Goal: Find specific page/section: Find specific page/section

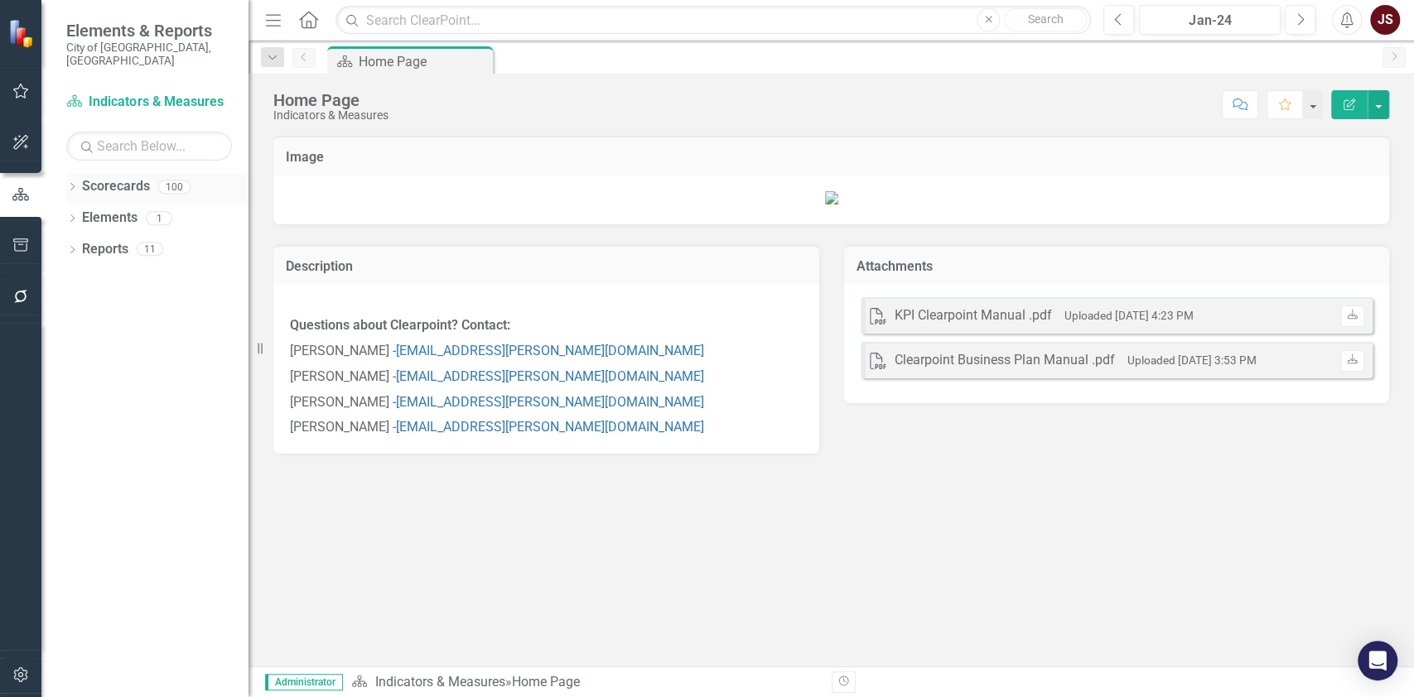
click at [75, 184] on icon "Dropdown" at bounding box center [72, 188] width 12 height 9
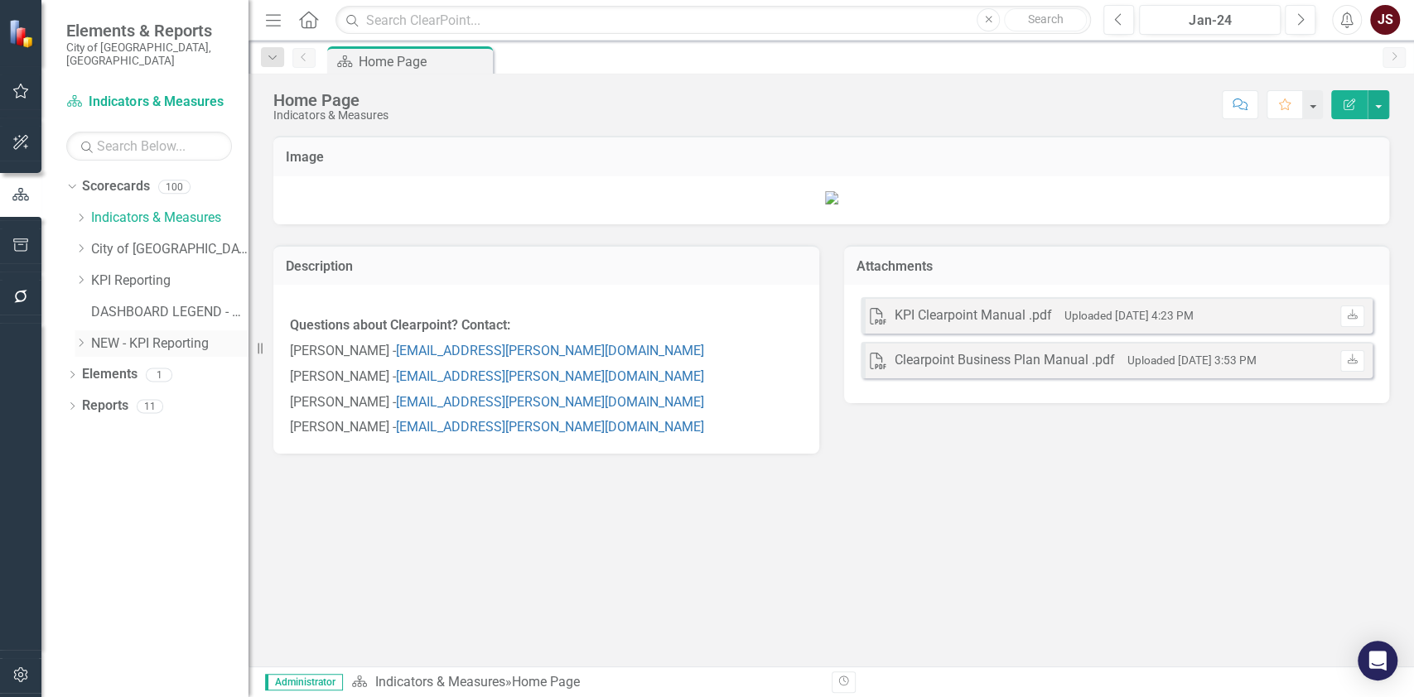
click at [84, 338] on icon "Dropdown" at bounding box center [81, 343] width 12 height 10
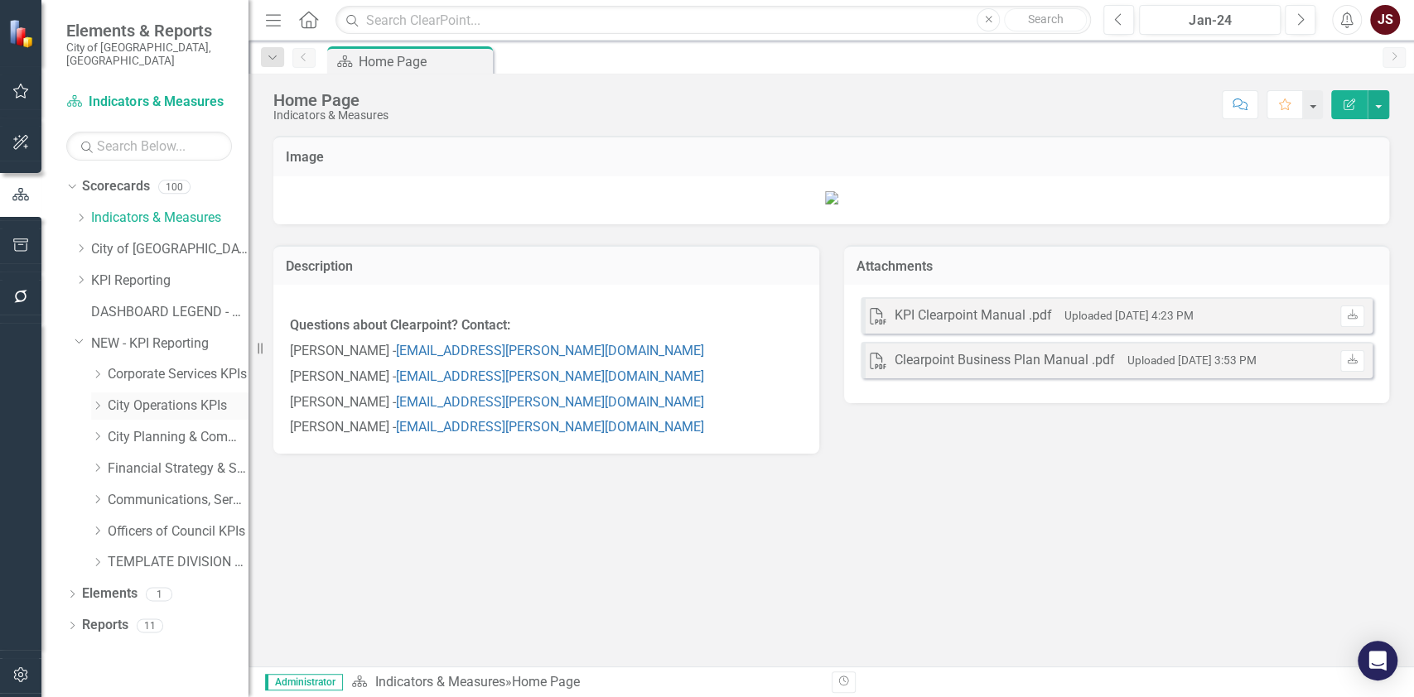
click at [104, 401] on icon "Dropdown" at bounding box center [97, 406] width 12 height 10
click at [138, 432] on link "Transit KPIs" at bounding box center [186, 437] width 124 height 19
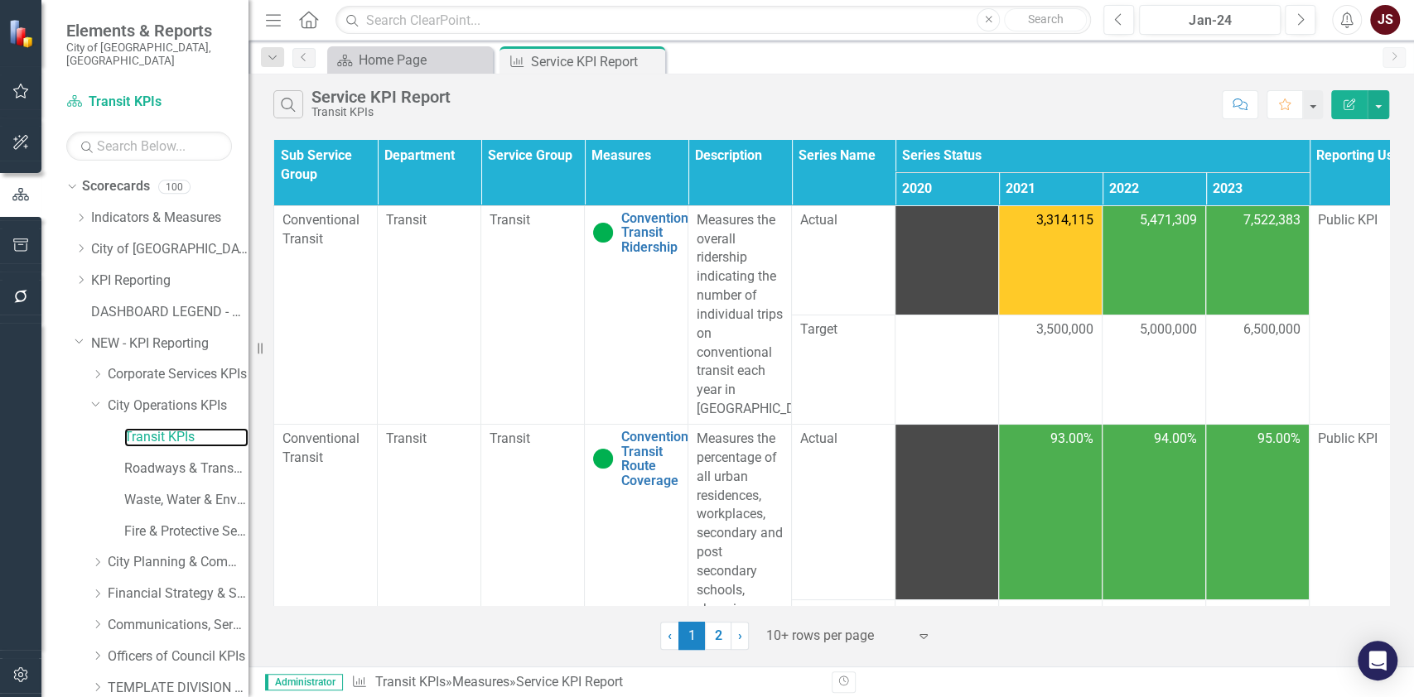
scroll to position [0, 36]
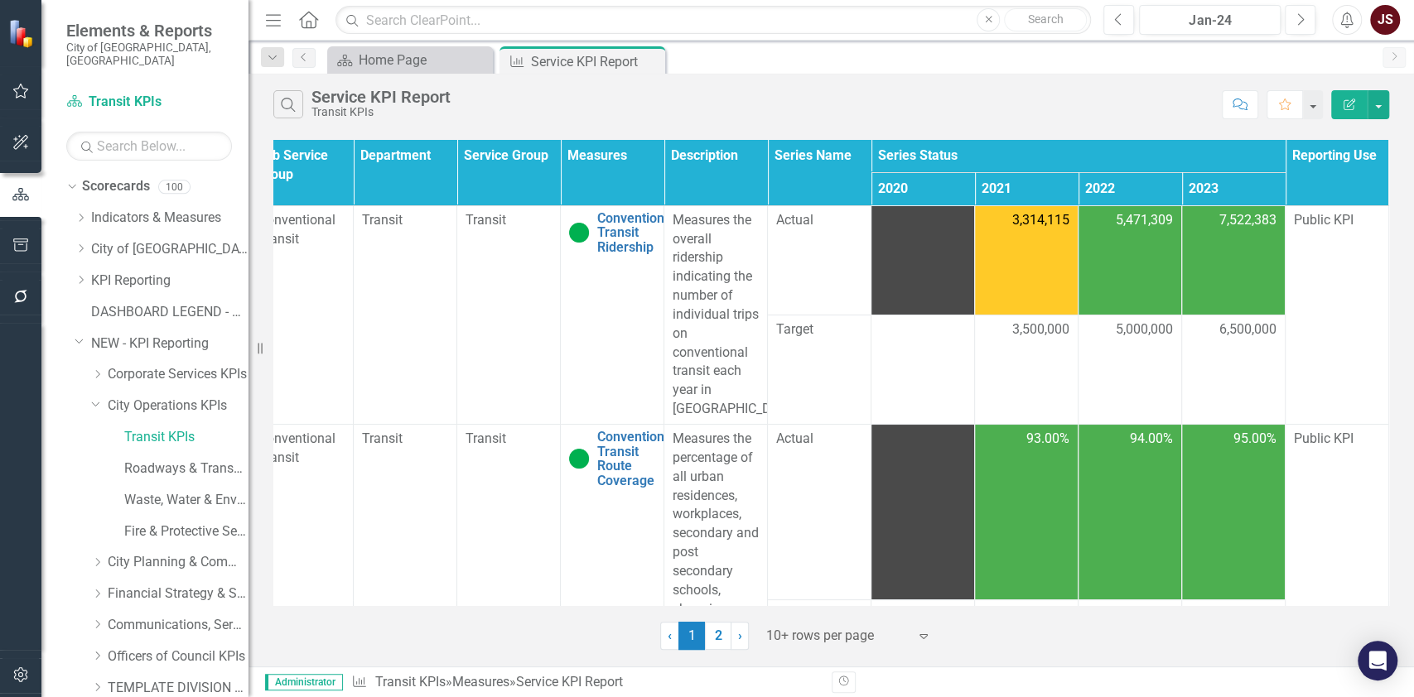
click at [795, 610] on div "‹ Previous 1 (current) 2 › Next 10+ rows per page Expand" at bounding box center [831, 630] width 1116 height 41
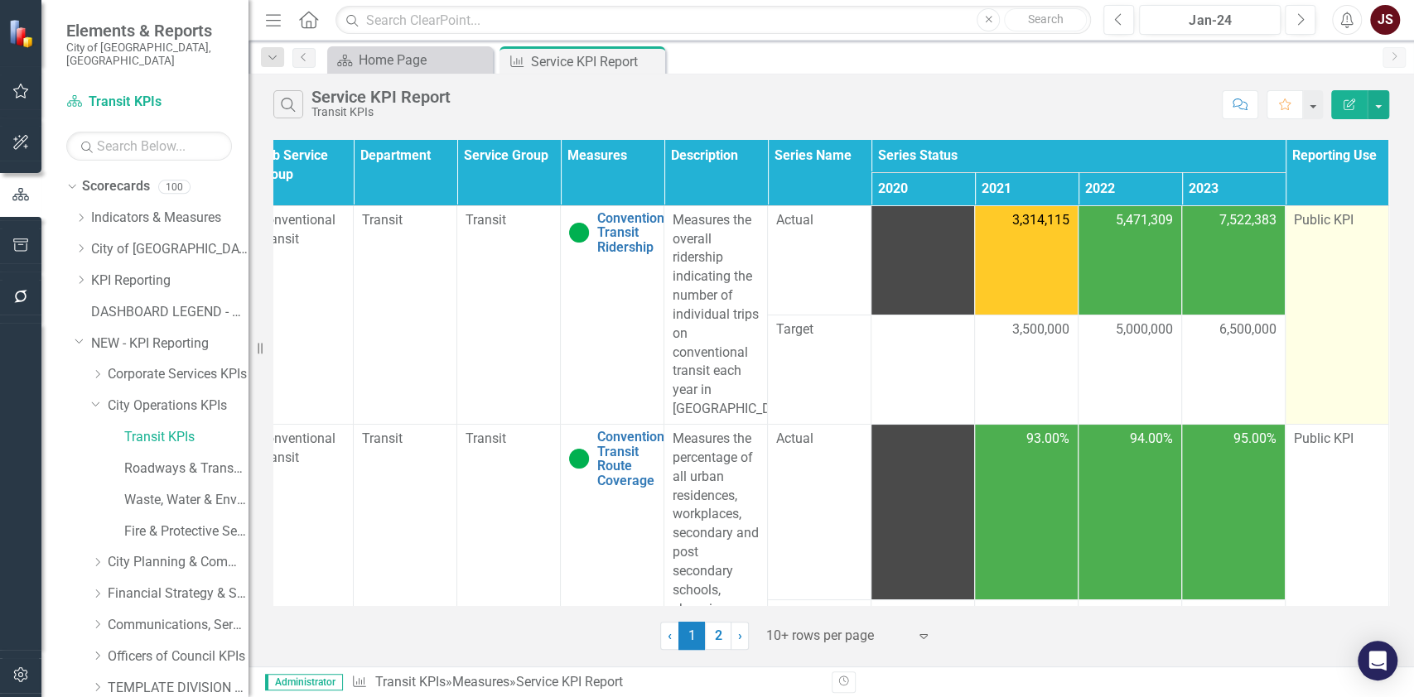
click at [1329, 288] on td "Public KPI" at bounding box center [1338, 314] width 104 height 219
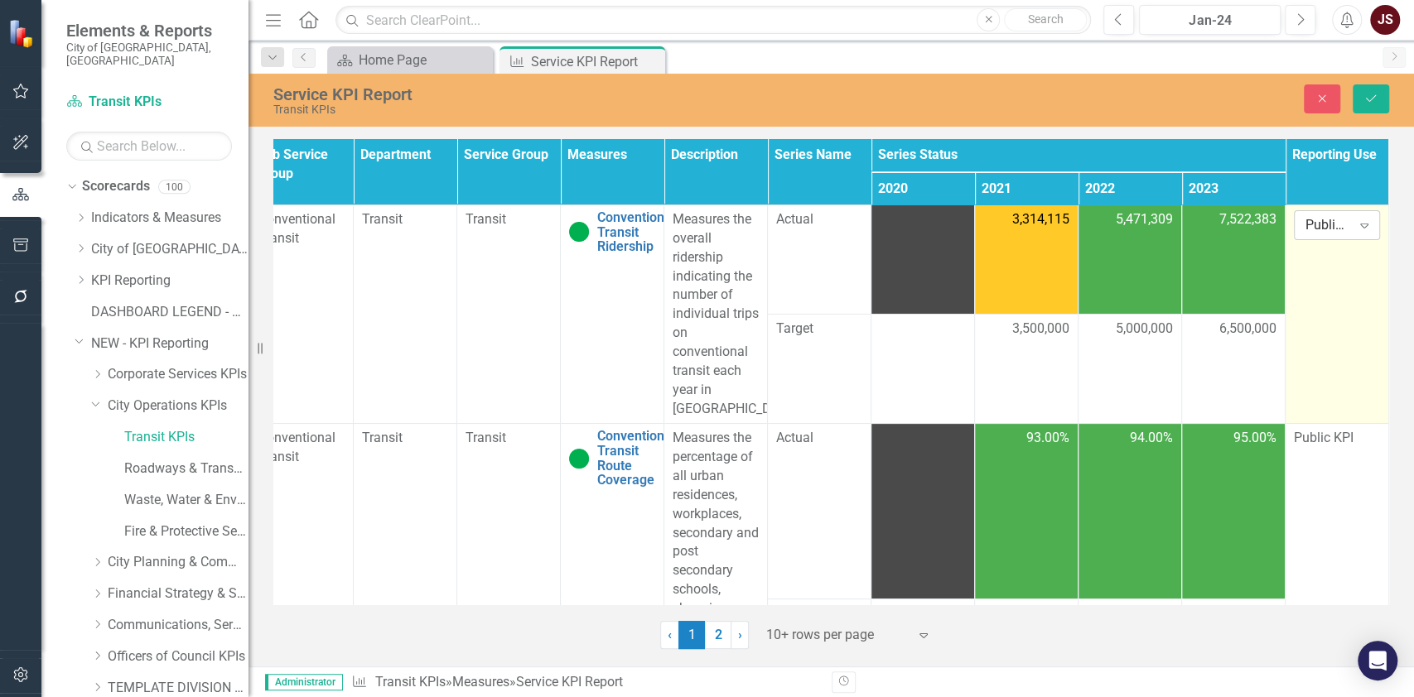
click at [1349, 215] on div "Expand" at bounding box center [1364, 225] width 30 height 27
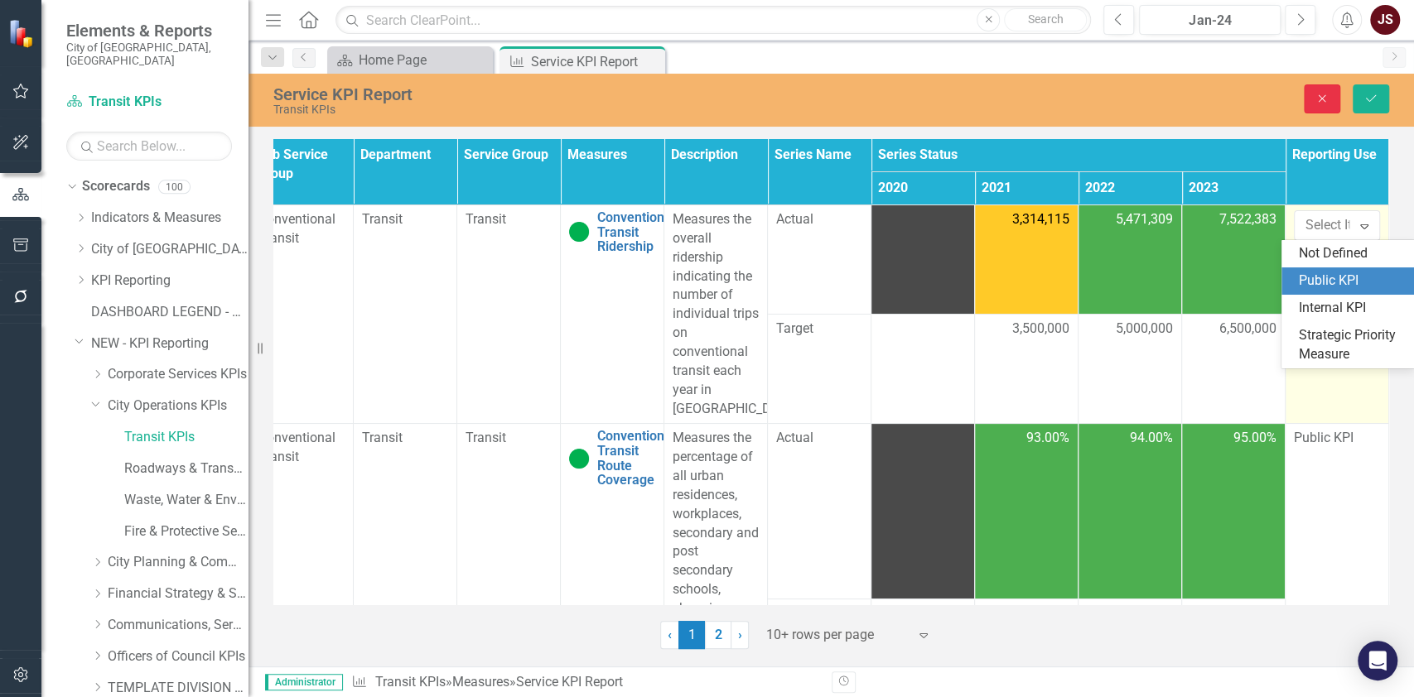
click at [1317, 95] on icon "Close" at bounding box center [1322, 99] width 15 height 12
